Goal: Information Seeking & Learning: Learn about a topic

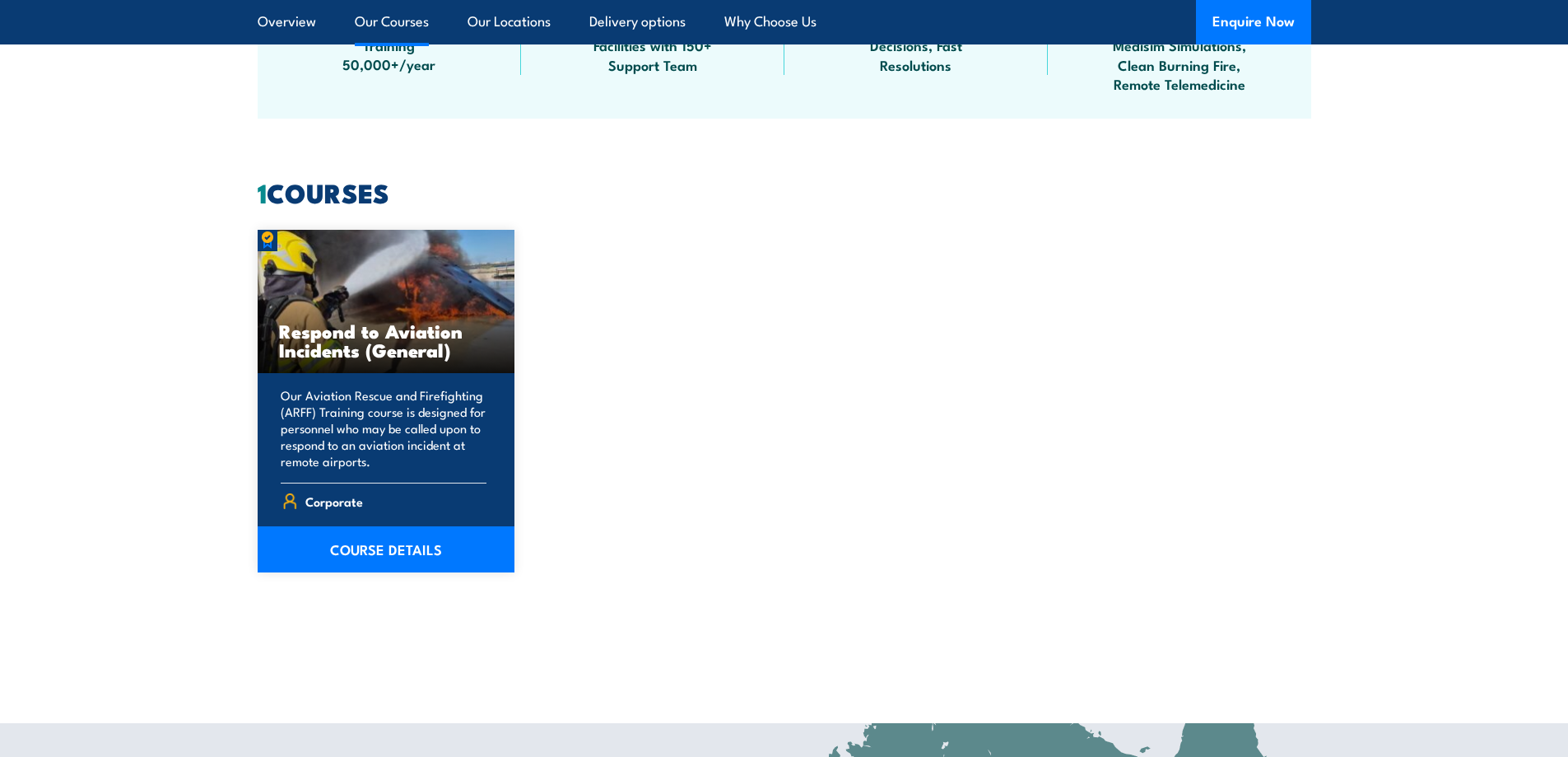
scroll to position [1235, 0]
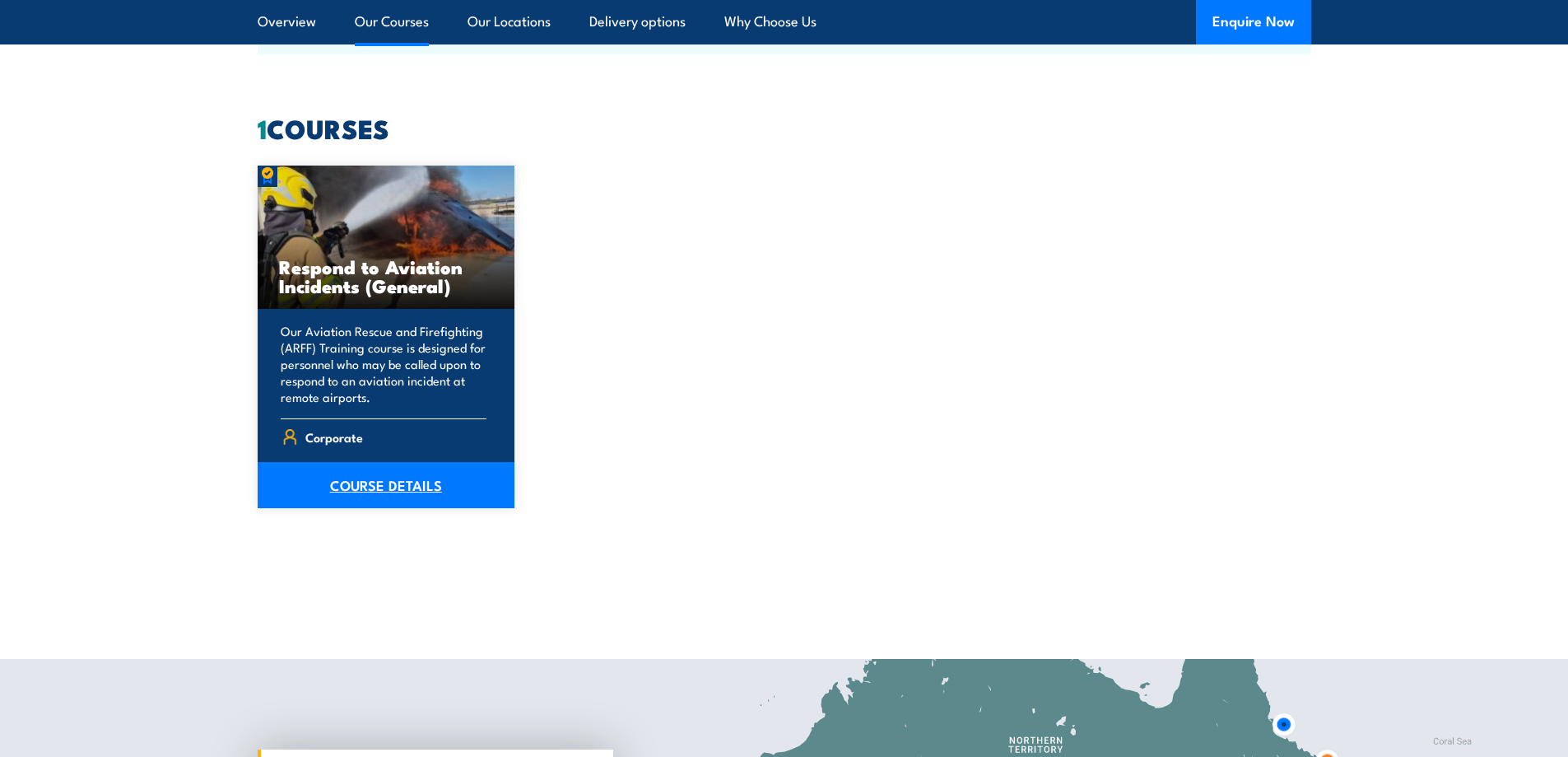
click at [451, 491] on link "COURSE DETAILS" at bounding box center [385, 485] width 257 height 46
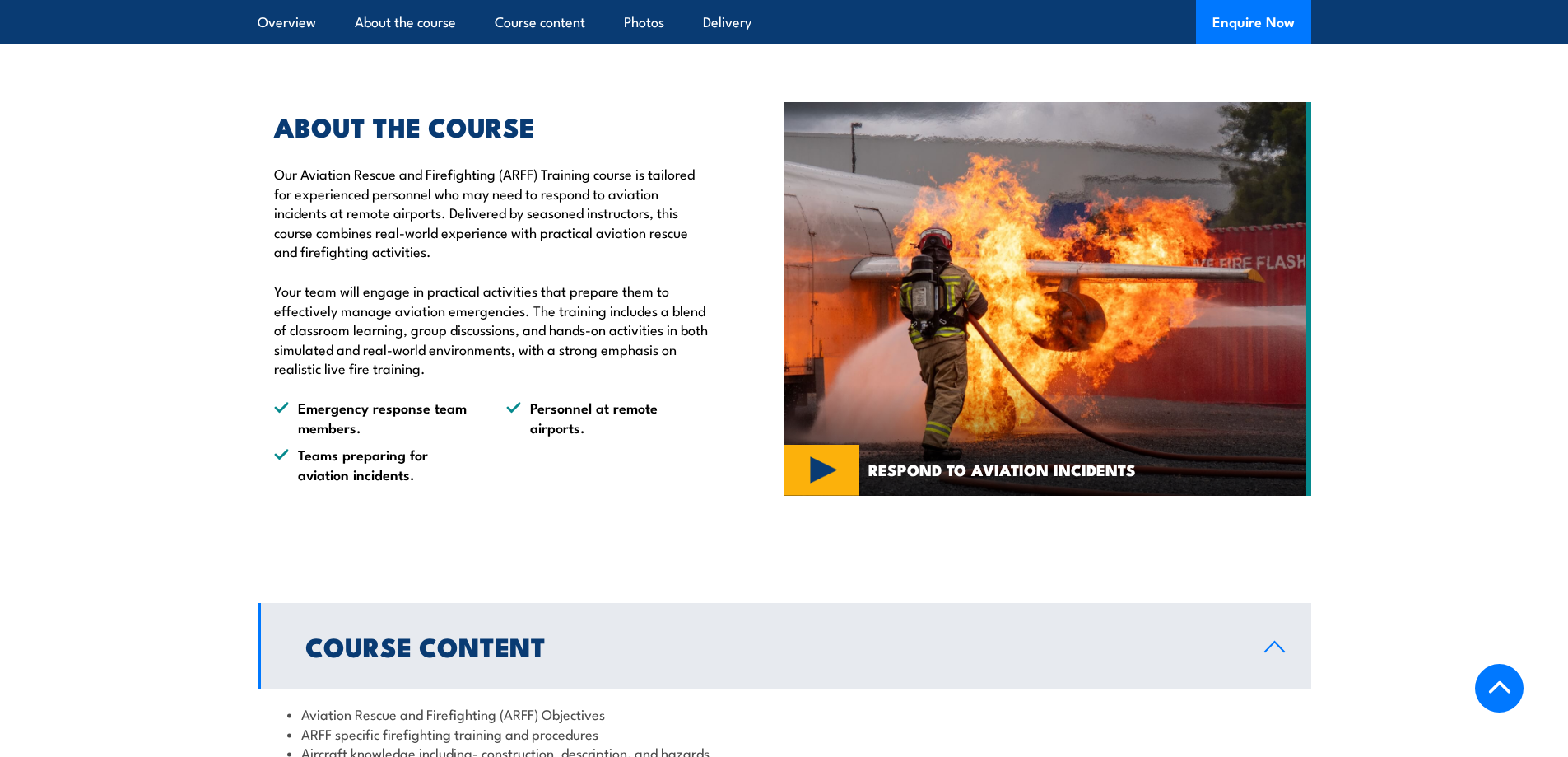
scroll to position [988, 0]
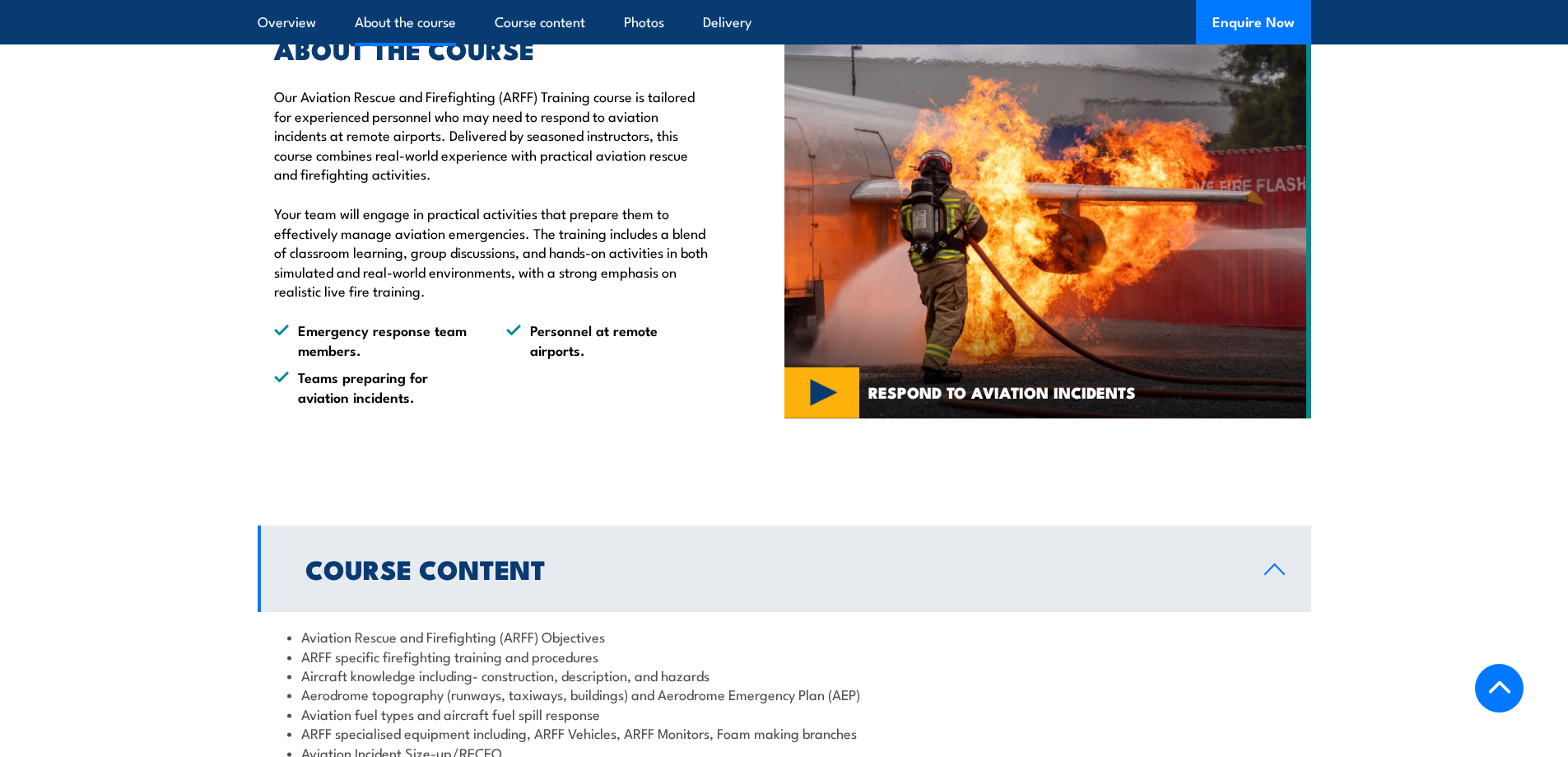
click at [833, 419] on img at bounding box center [1047, 221] width 527 height 393
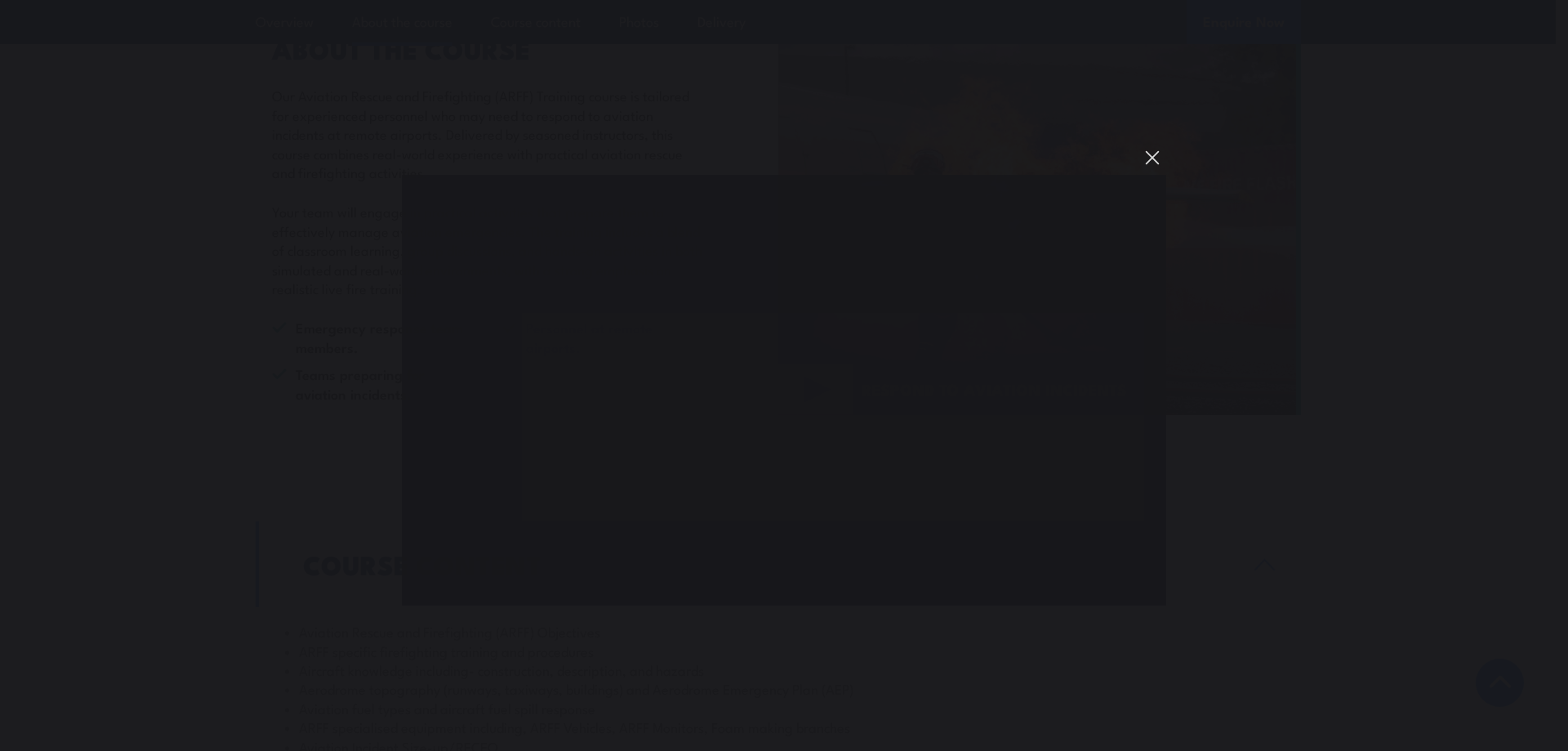
click at [1150, 152] on button "You can close this modal content with the ESC key" at bounding box center [1152, 158] width 28 height 28
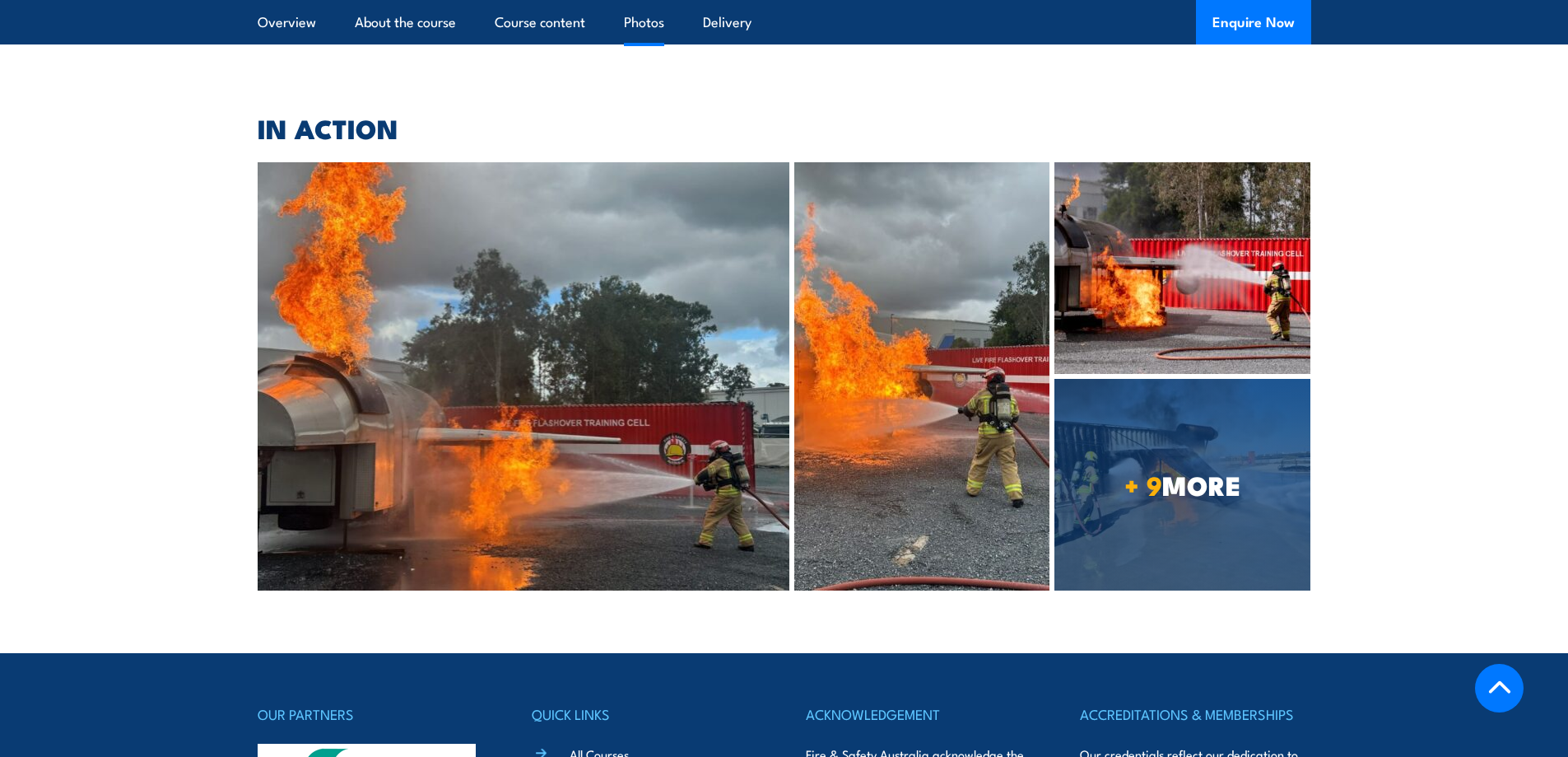
scroll to position [3458, 0]
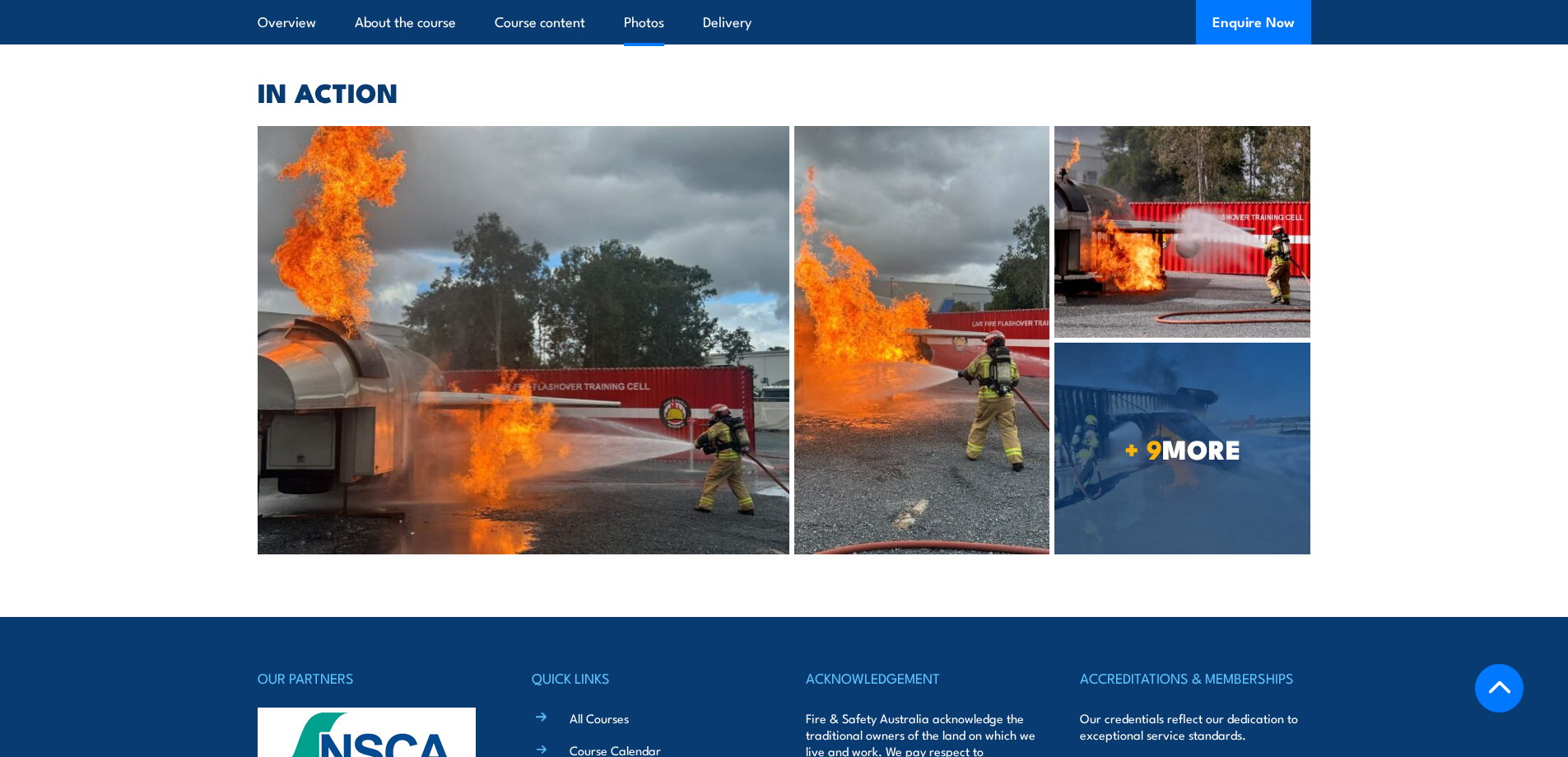
click at [1137, 297] on img at bounding box center [1183, 232] width 256 height 211
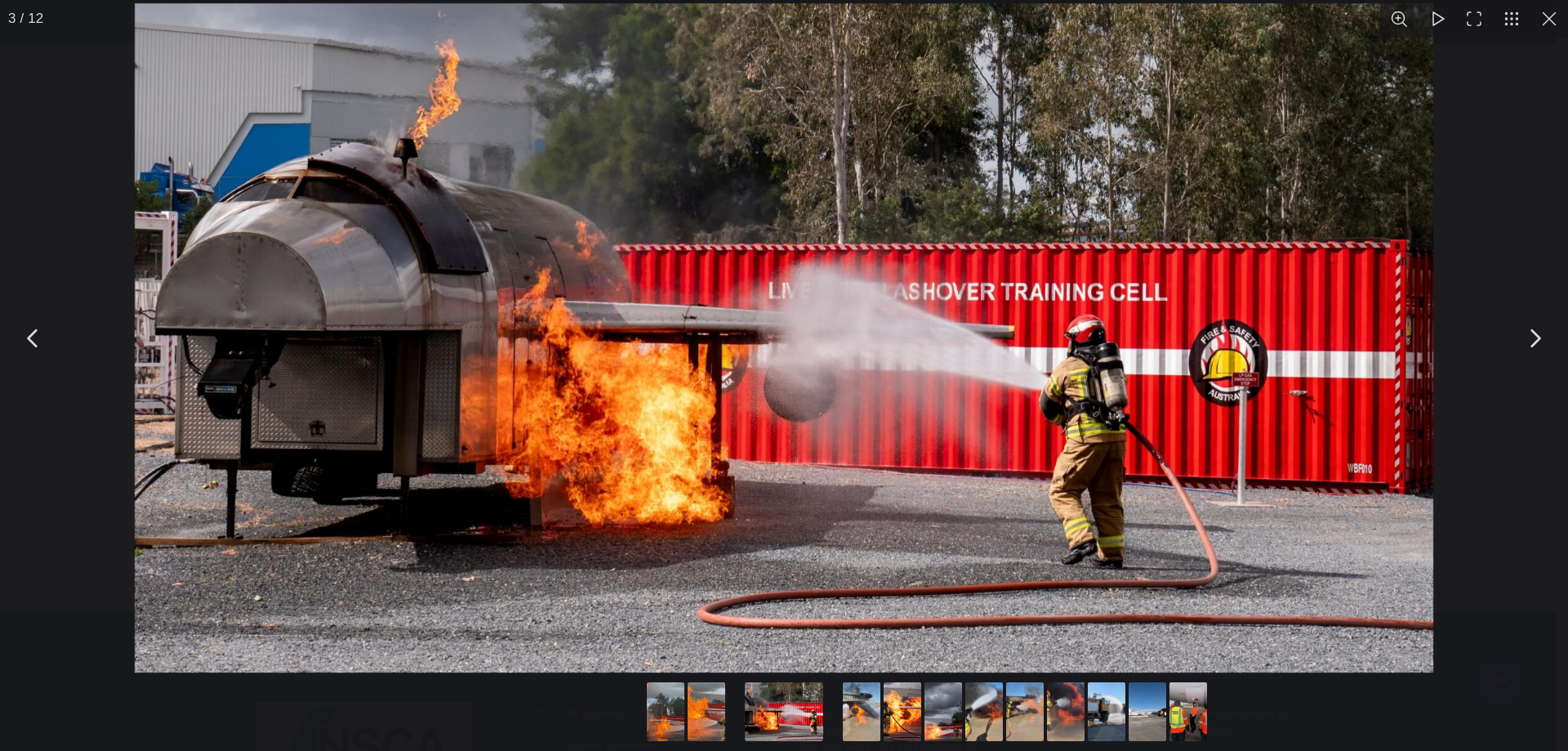
click at [1532, 345] on button "You can close this modal content with the ESC key" at bounding box center [1534, 339] width 41 height 41
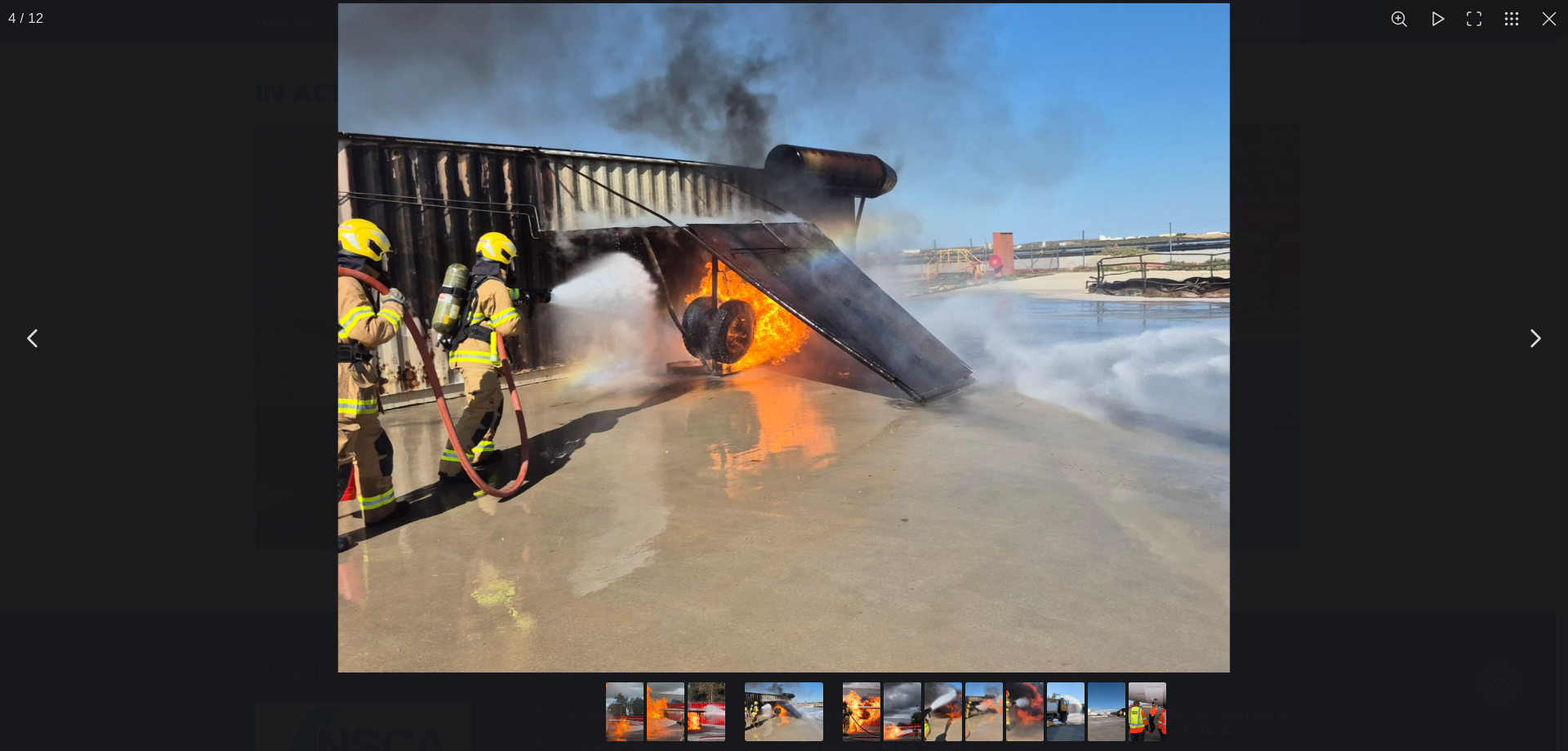
click at [1534, 335] on button "You can close this modal content with the ESC key" at bounding box center [1534, 339] width 41 height 41
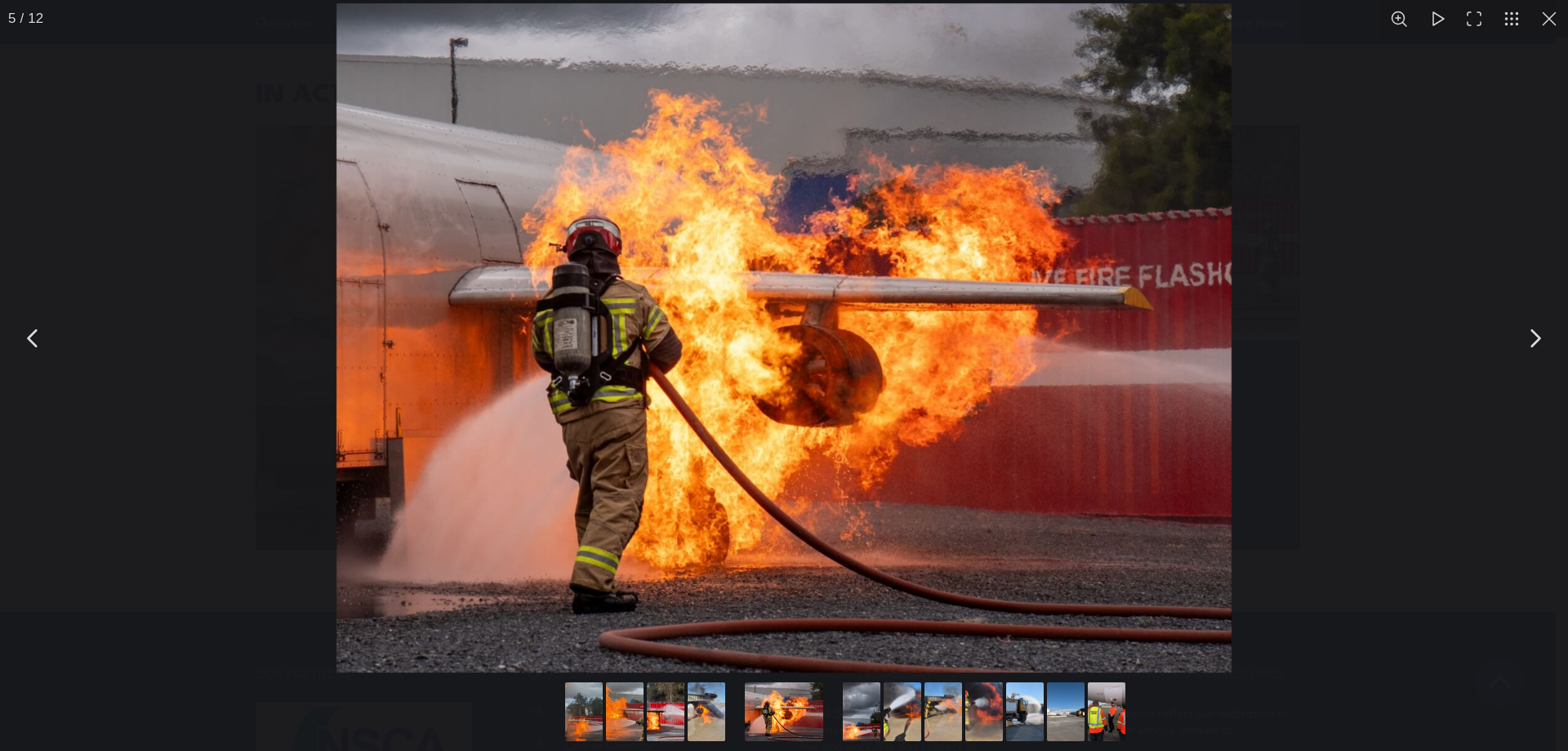
click at [1534, 335] on button "You can close this modal content with the ESC key" at bounding box center [1534, 339] width 41 height 41
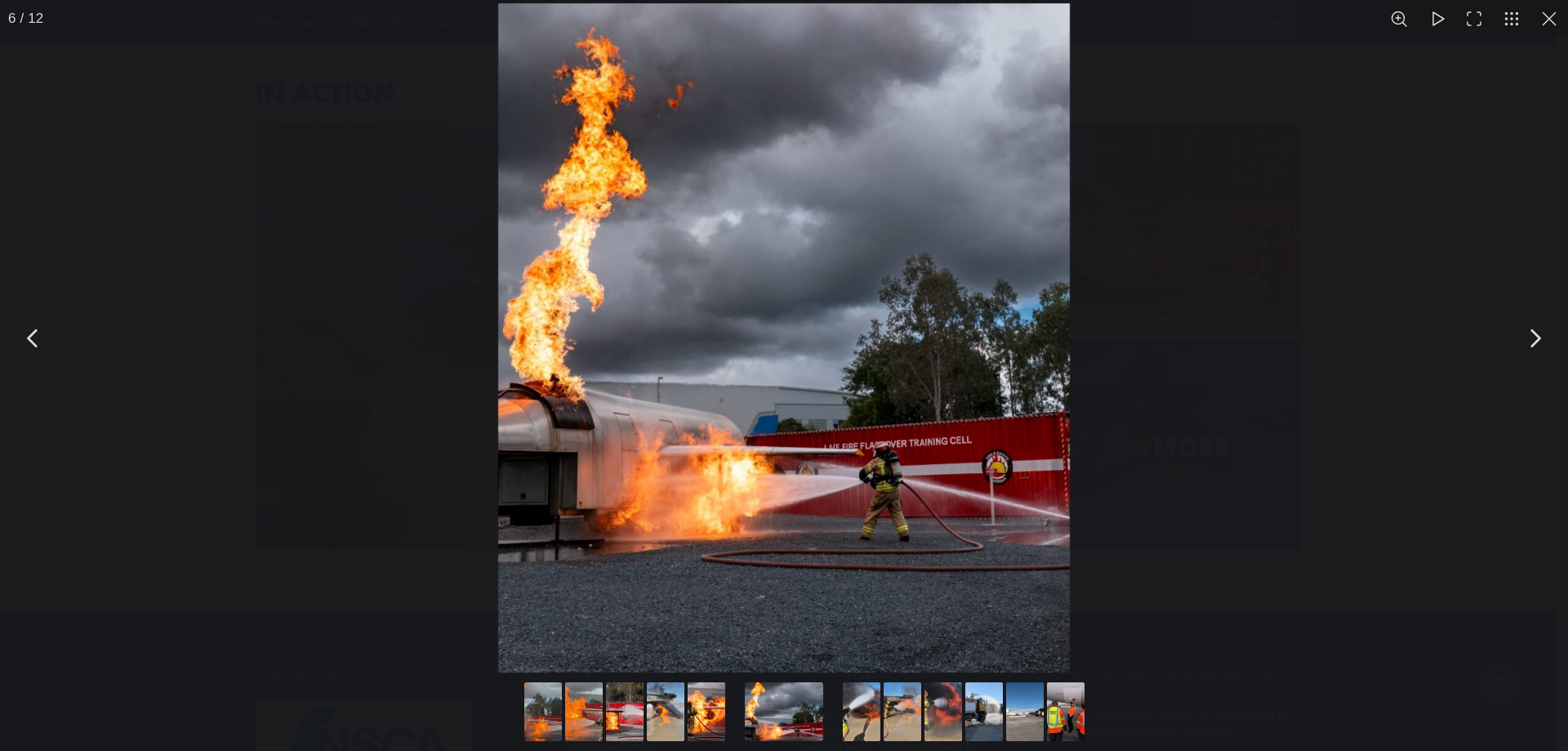
click at [1534, 335] on button "You can close this modal content with the ESC key" at bounding box center [1534, 339] width 41 height 41
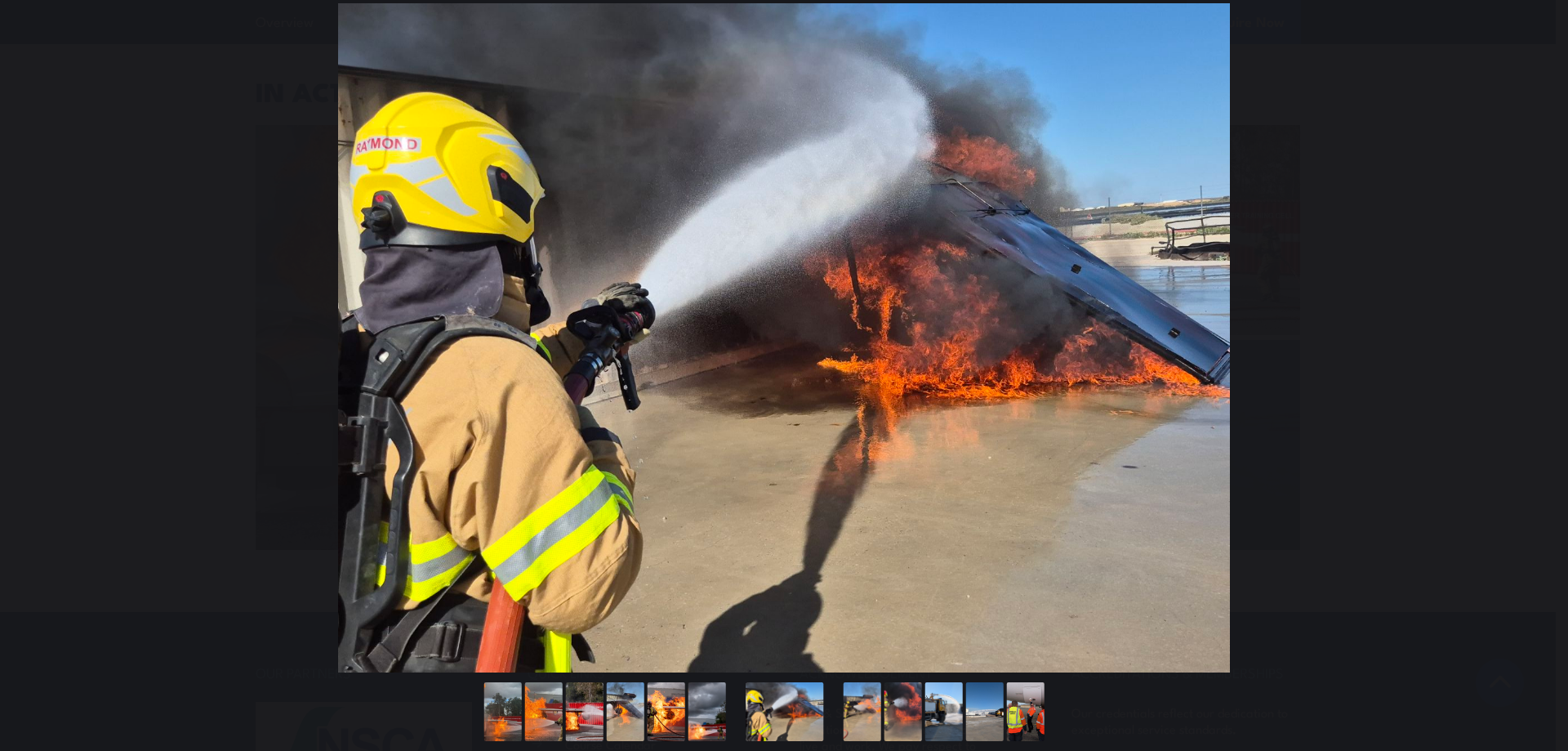
click at [1534, 335] on button "You can close this modal content with the ESC key" at bounding box center [1534, 339] width 41 height 41
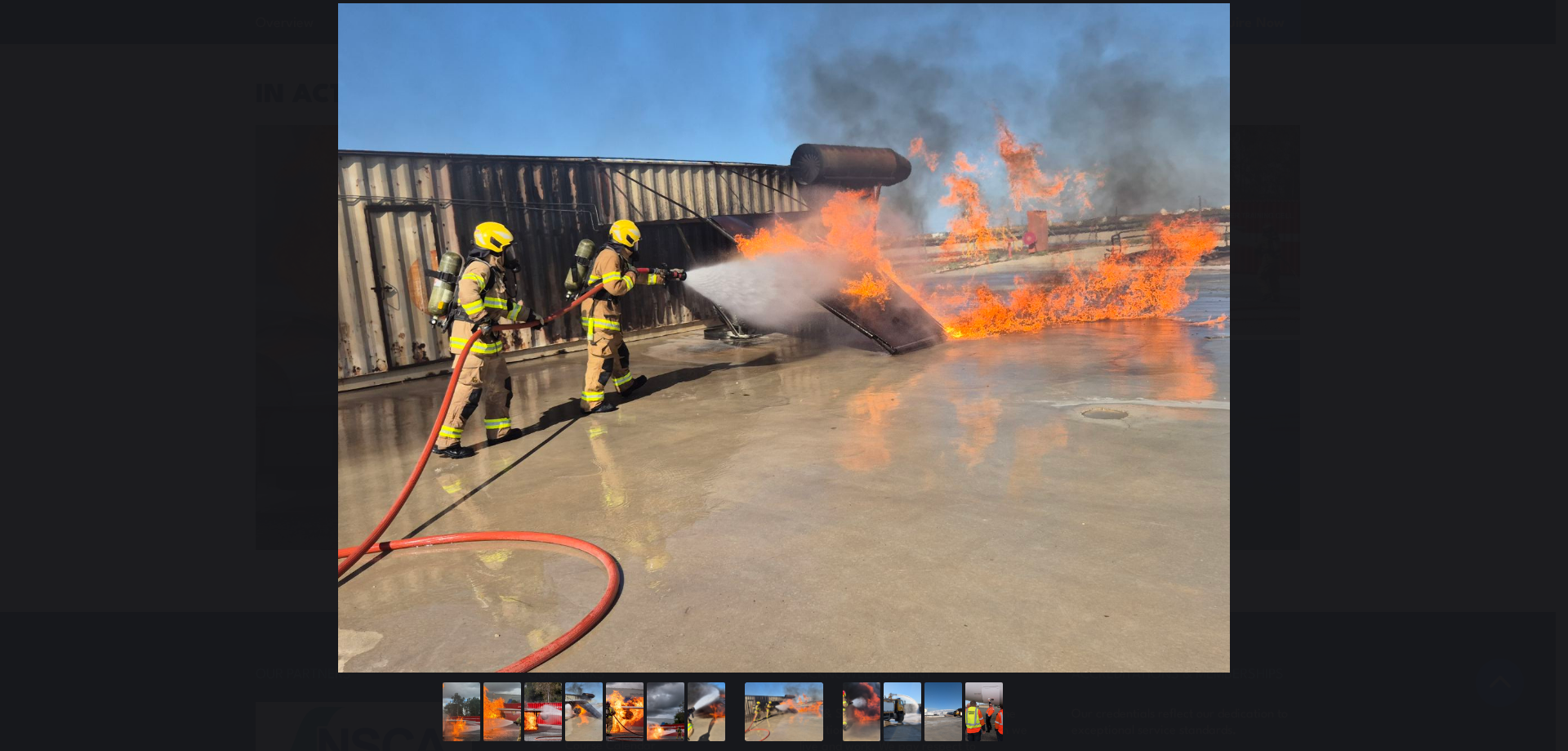
click at [1534, 335] on button "You can close this modal content with the ESC key" at bounding box center [1534, 339] width 41 height 41
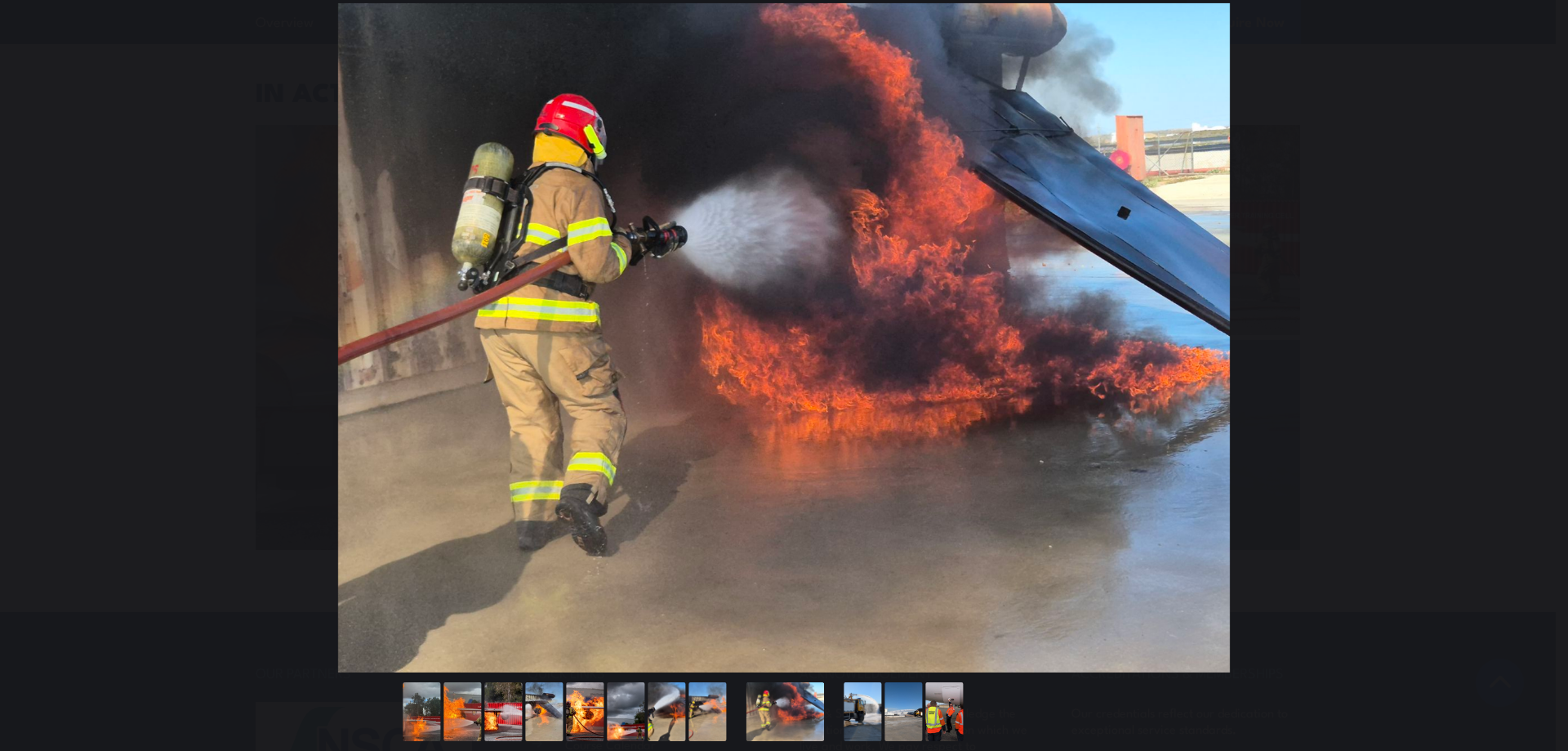
click at [1534, 335] on button "You can close this modal content with the ESC key" at bounding box center [1534, 339] width 41 height 41
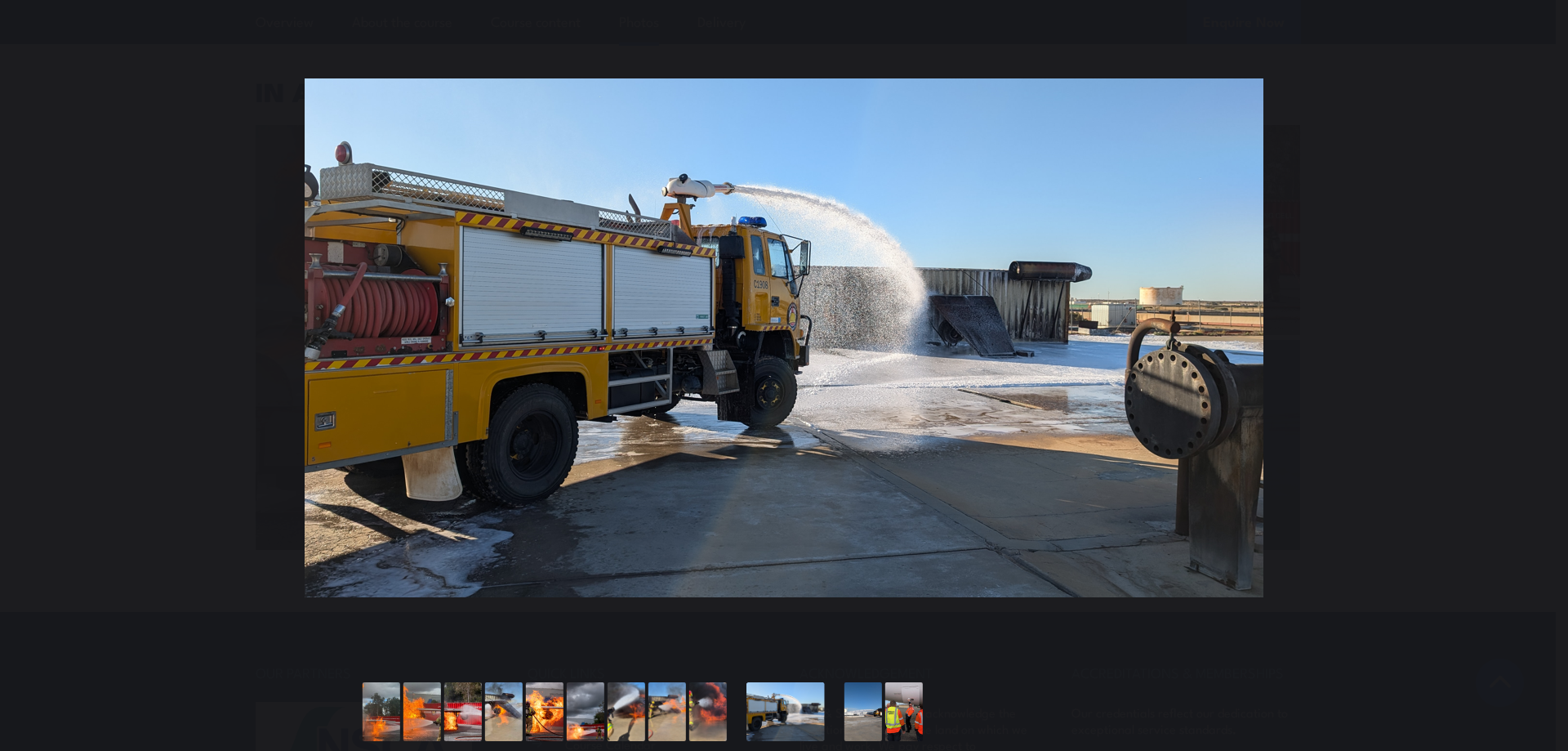
click at [1534, 335] on button "You can close this modal content with the ESC key" at bounding box center [1534, 339] width 41 height 41
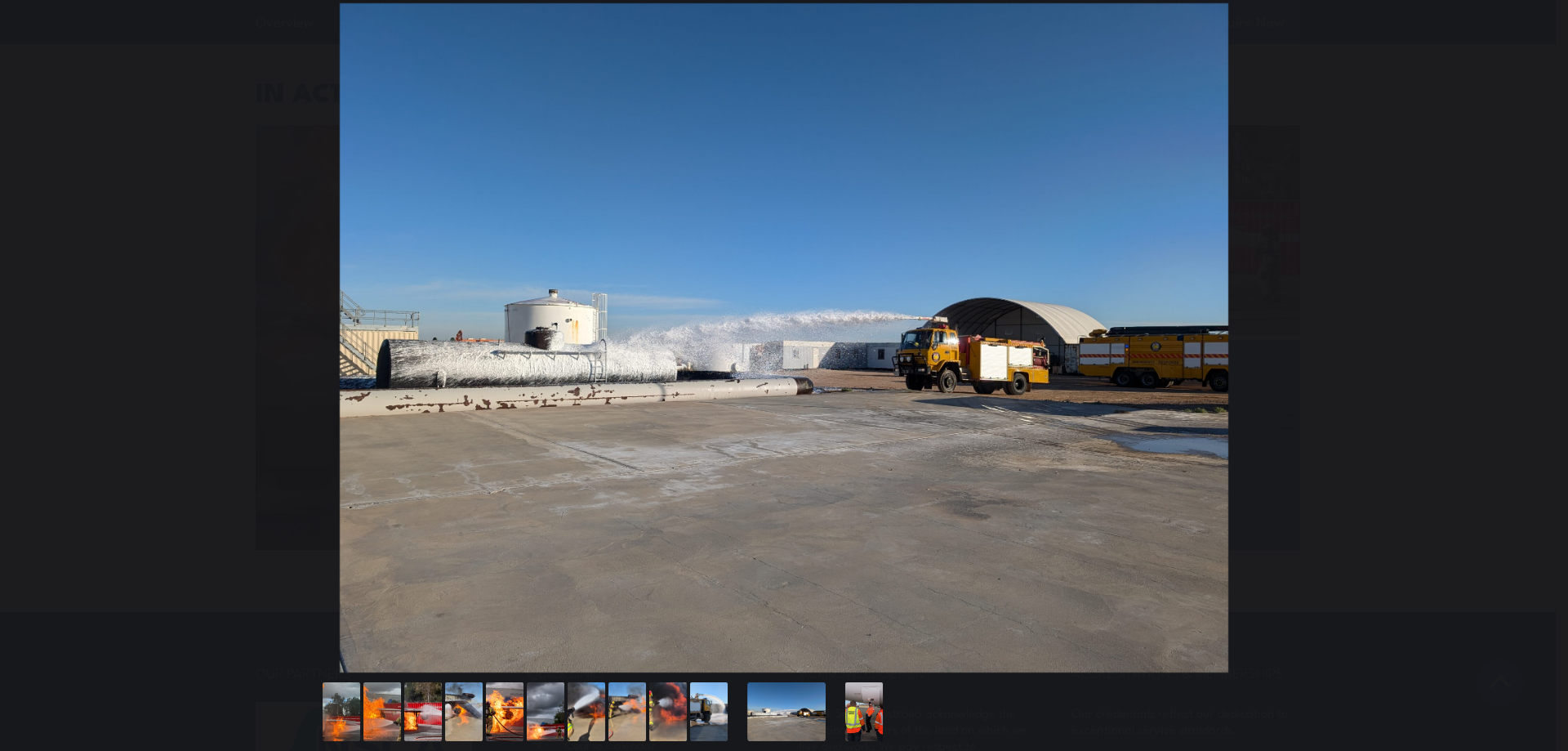
click at [1534, 335] on button "You can close this modal content with the ESC key" at bounding box center [1534, 339] width 41 height 41
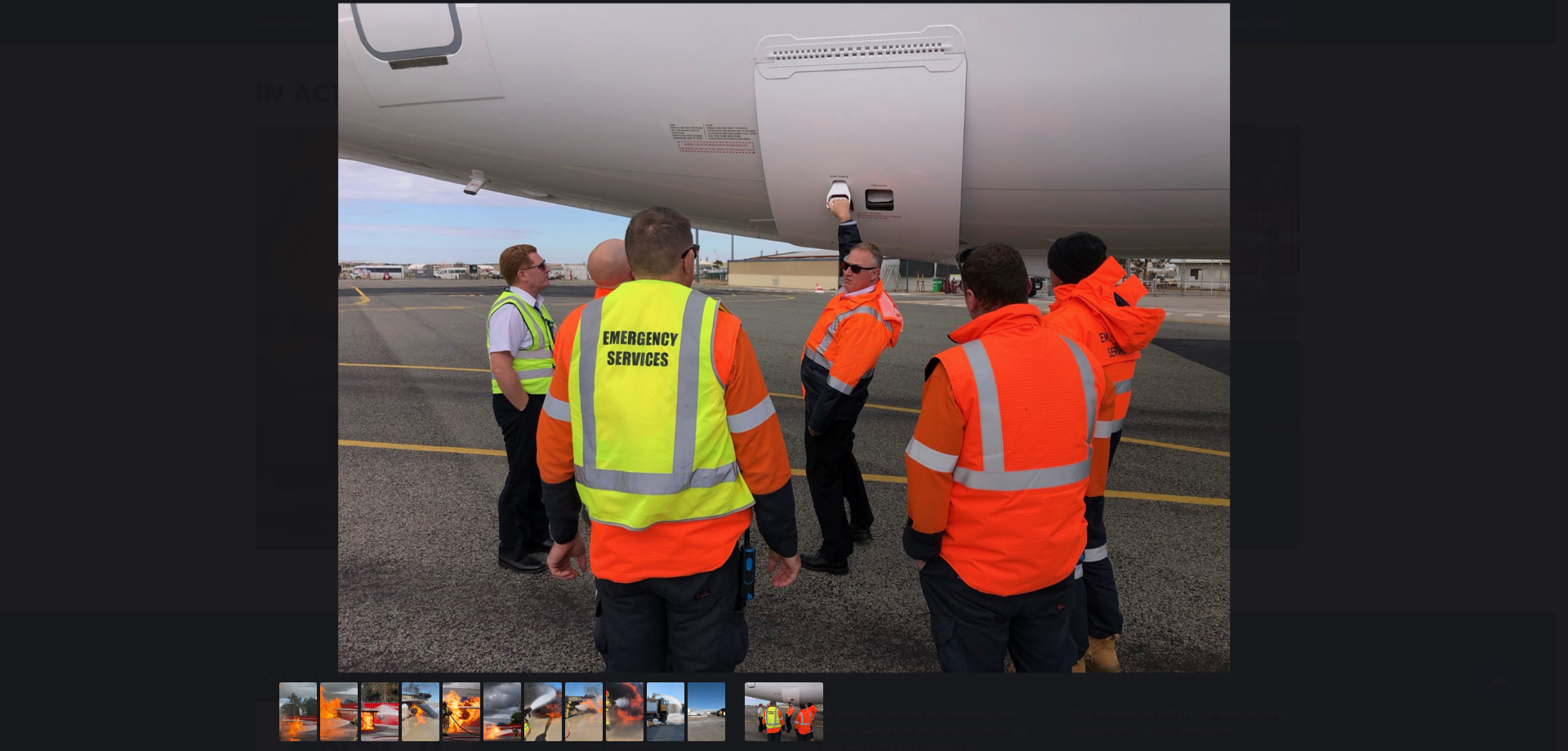
click at [1534, 335] on button "You can close this modal content with the ESC key" at bounding box center [1534, 339] width 41 height 41
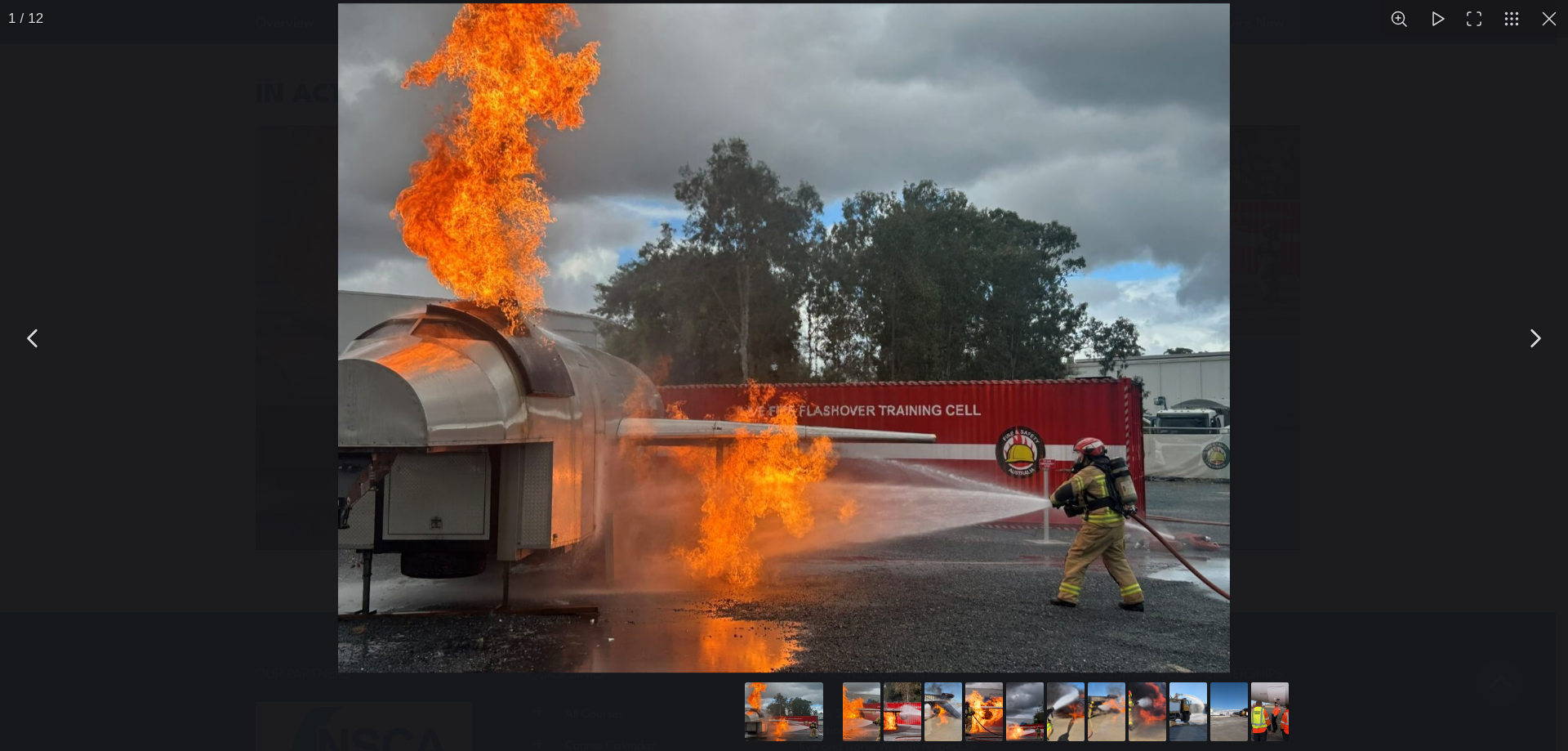
click at [1554, 24] on button "You can close this modal content with the ESC key" at bounding box center [1548, 19] width 37 height 37
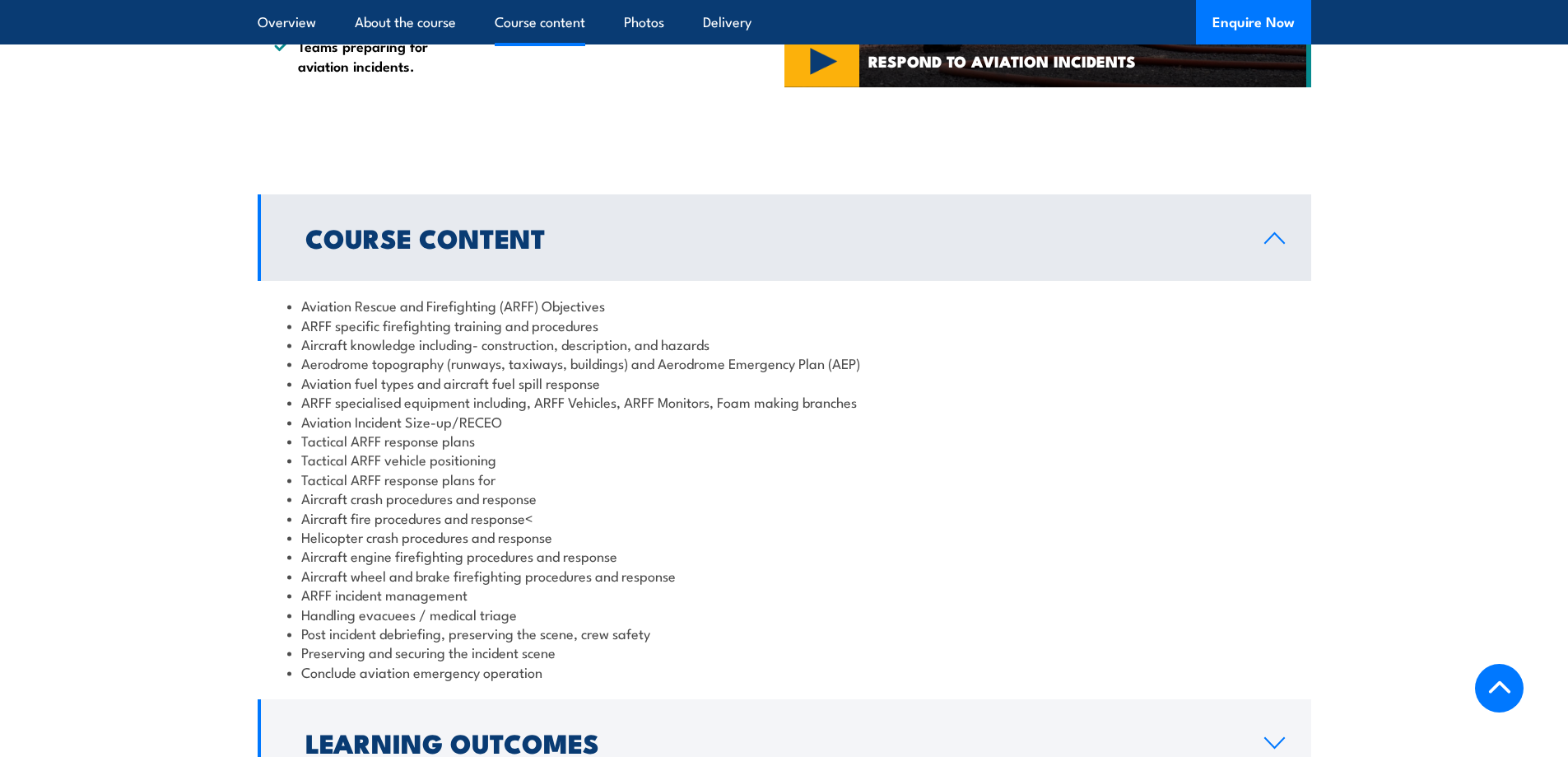
scroll to position [1153, 0]
